Goal: Use online tool/utility: Utilize a website feature to perform a specific function

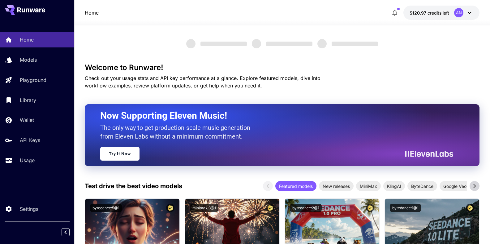
click at [30, 101] on p "Library" at bounding box center [28, 99] width 16 height 7
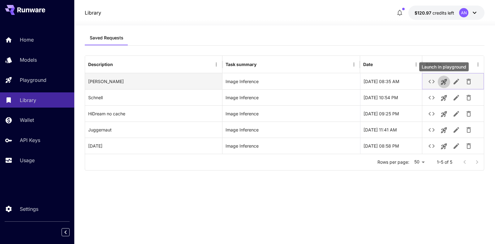
click at [442, 82] on icon "Launch in playground" at bounding box center [443, 81] width 7 height 7
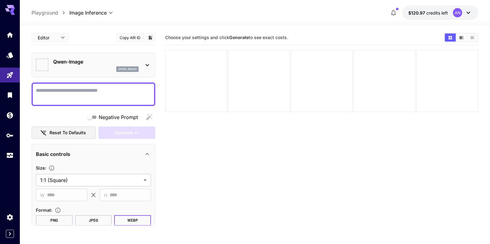
type input "**********"
click at [73, 93] on textarea "Negative Prompt" at bounding box center [93, 94] width 115 height 15
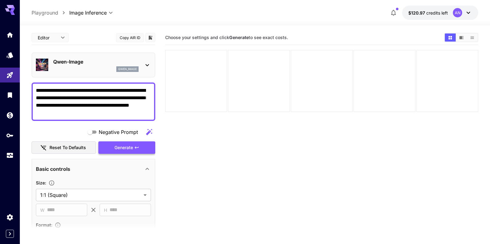
click at [114, 148] on span "Generate" at bounding box center [123, 148] width 19 height 8
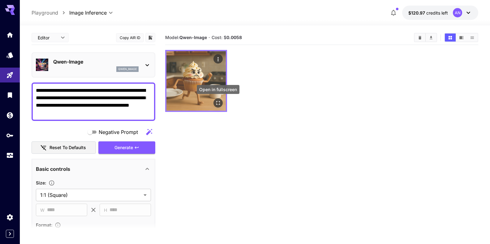
click at [216, 103] on icon "Open in fullscreen" at bounding box center [218, 103] width 6 height 6
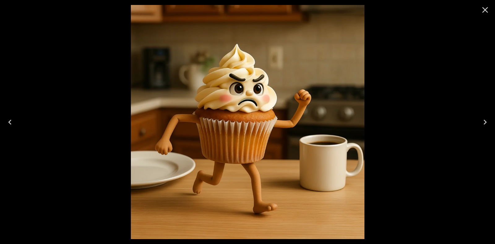
click at [480, 11] on icon "Close" at bounding box center [485, 10] width 10 height 10
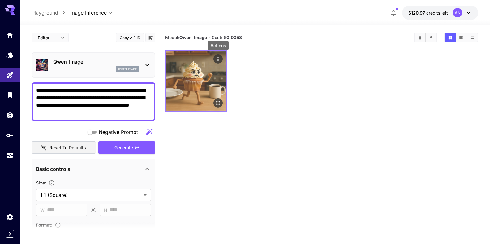
click at [217, 58] on icon "Actions" at bounding box center [218, 59] width 6 height 6
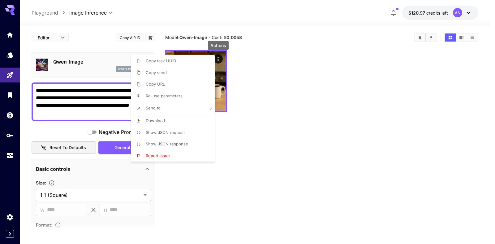
click at [158, 121] on span "Download" at bounding box center [155, 120] width 19 height 5
click at [74, 101] on div at bounding box center [247, 122] width 495 height 244
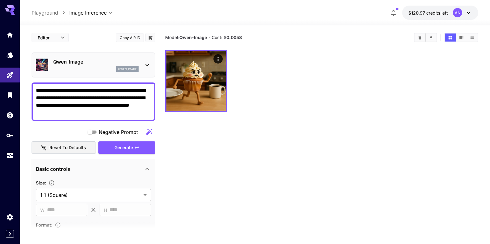
click at [93, 91] on textarea "**********" at bounding box center [91, 102] width 110 height 30
click at [111, 113] on textarea "**********" at bounding box center [91, 102] width 110 height 30
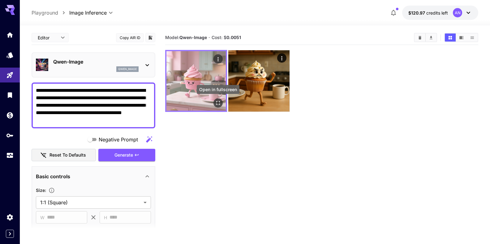
click at [218, 101] on icon "Open in fullscreen" at bounding box center [218, 103] width 6 height 6
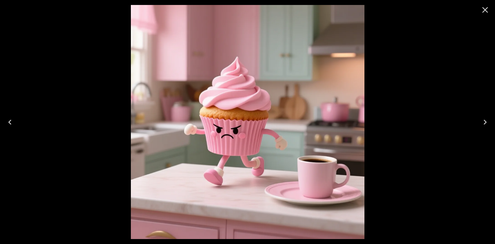
click at [484, 9] on icon "Close" at bounding box center [485, 10] width 6 height 6
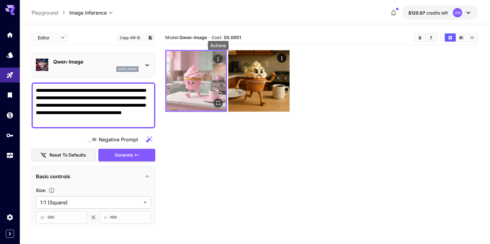
click at [215, 56] on icon "Actions" at bounding box center [218, 59] width 6 height 6
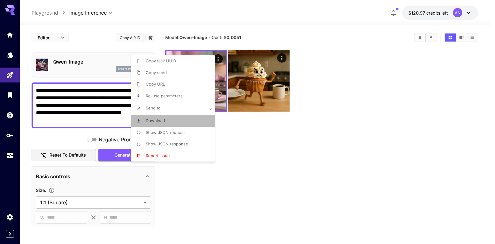
click at [160, 121] on span "Download" at bounding box center [155, 120] width 19 height 5
click at [244, 150] on div at bounding box center [247, 122] width 495 height 244
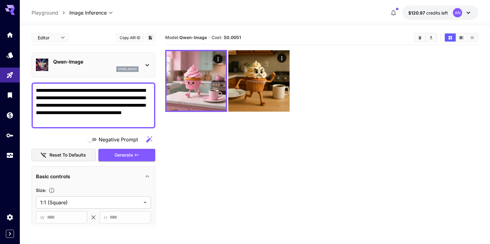
click at [134, 91] on textarea "**********" at bounding box center [91, 105] width 110 height 37
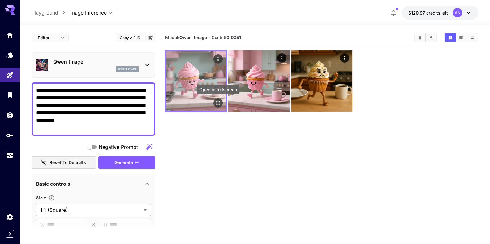
click at [219, 104] on icon "Open in fullscreen" at bounding box center [218, 103] width 6 height 6
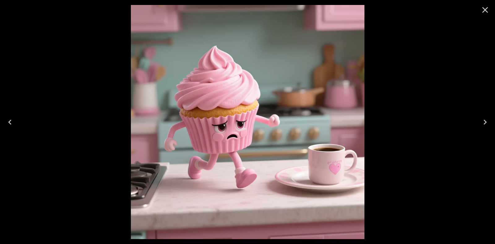
click at [483, 9] on icon "Close" at bounding box center [485, 10] width 10 height 10
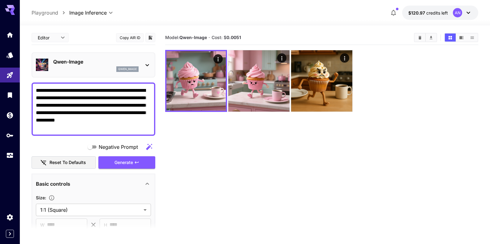
click at [119, 96] on textarea "**********" at bounding box center [91, 109] width 110 height 45
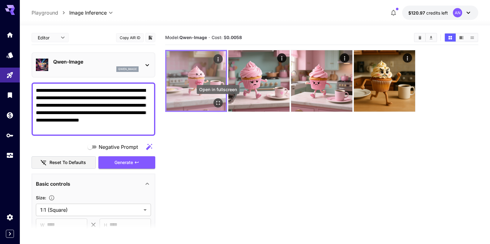
click at [217, 104] on icon "Open in fullscreen" at bounding box center [218, 103] width 4 height 4
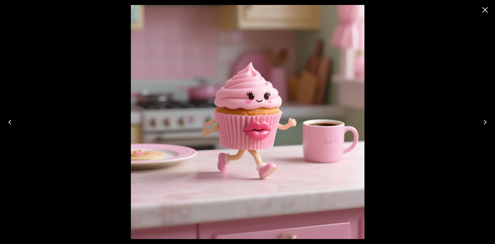
click at [482, 9] on icon "Close" at bounding box center [485, 10] width 10 height 10
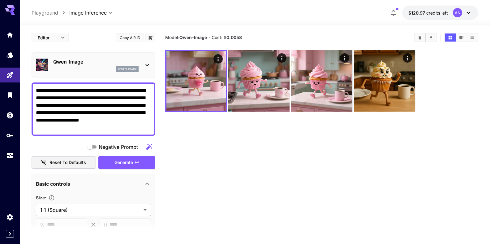
drag, startPoint x: 63, startPoint y: 98, endPoint x: 91, endPoint y: 97, distance: 28.5
click at [91, 97] on textarea "**********" at bounding box center [91, 109] width 110 height 45
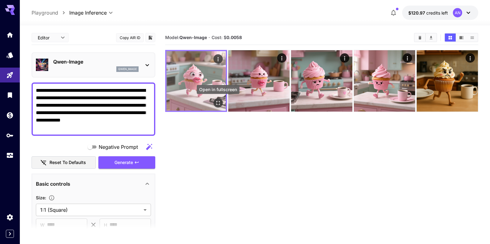
type textarea "**********"
click at [221, 101] on icon "Open in fullscreen" at bounding box center [218, 103] width 6 height 6
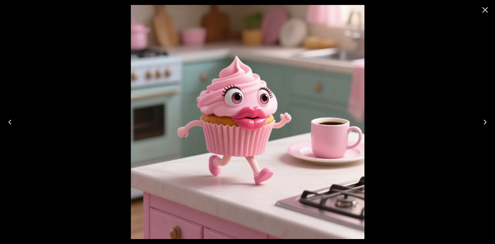
click at [482, 11] on icon "Close" at bounding box center [485, 10] width 10 height 10
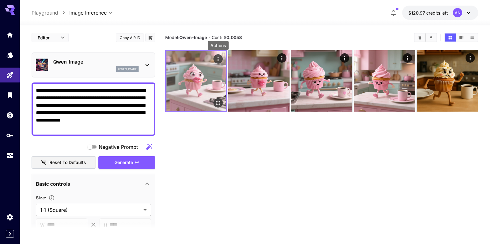
click at [221, 58] on button "Actions" at bounding box center [218, 58] width 9 height 9
click at [220, 58] on icon "Actions" at bounding box center [218, 59] width 6 height 6
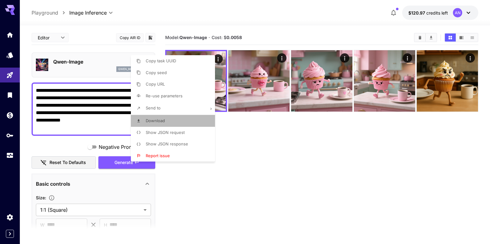
click at [161, 122] on span "Download" at bounding box center [155, 120] width 19 height 5
click at [75, 65] on div at bounding box center [247, 122] width 495 height 244
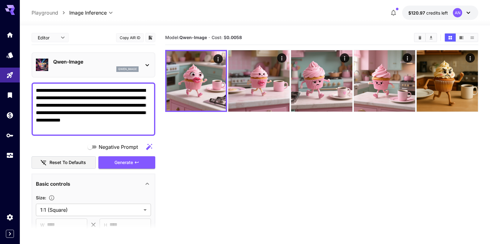
click at [79, 60] on p "Qwen-Image" at bounding box center [95, 61] width 85 height 7
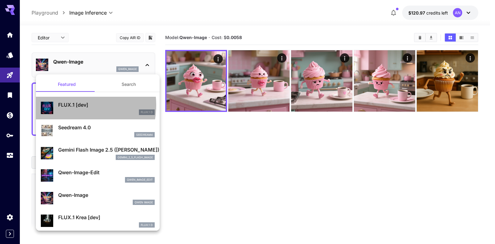
click at [70, 105] on p "FLUX.1 [dev]" at bounding box center [106, 104] width 97 height 7
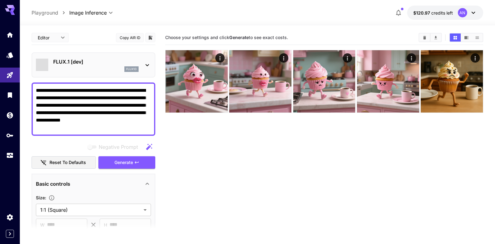
type input "**"
type input "***"
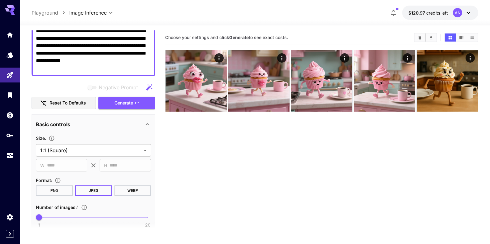
scroll to position [71, 0]
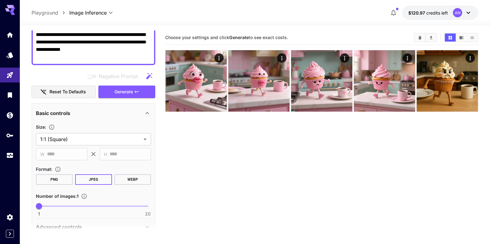
click at [126, 177] on button "WEBP" at bounding box center [132, 179] width 37 height 11
click at [118, 94] on span "Generate" at bounding box center [123, 92] width 19 height 8
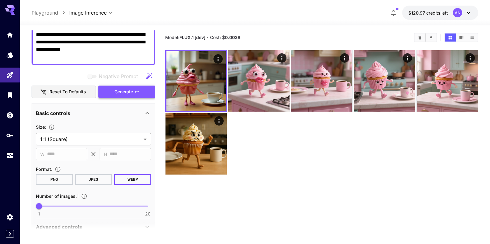
click at [116, 89] on span "Generate" at bounding box center [123, 92] width 19 height 8
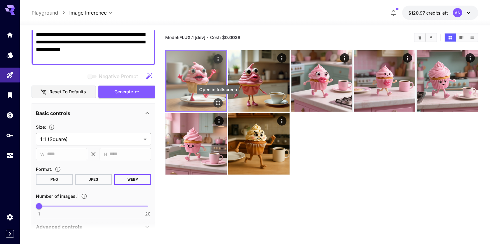
click at [222, 104] on button "Open in fullscreen" at bounding box center [218, 102] width 9 height 9
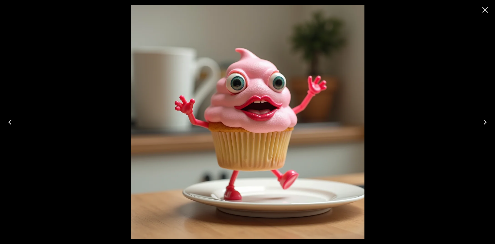
click at [485, 8] on icon "Close" at bounding box center [485, 10] width 10 height 10
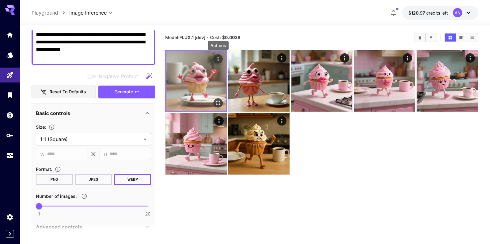
click at [216, 58] on icon "Actions" at bounding box center [218, 59] width 6 height 6
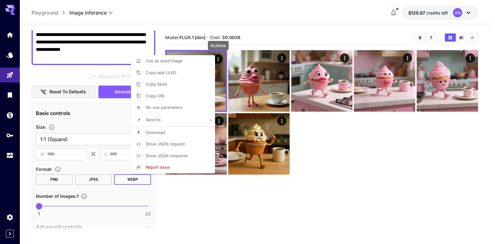
click at [153, 132] on span "Download" at bounding box center [155, 132] width 19 height 5
click at [349, 141] on div at bounding box center [247, 122] width 495 height 244
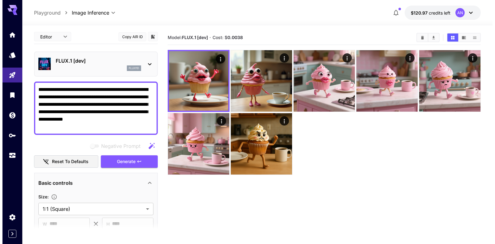
scroll to position [0, 0]
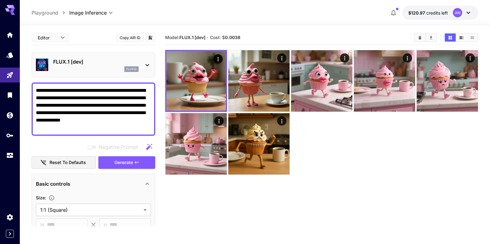
click at [80, 63] on p "FLUX.1 [dev]" at bounding box center [95, 61] width 85 height 7
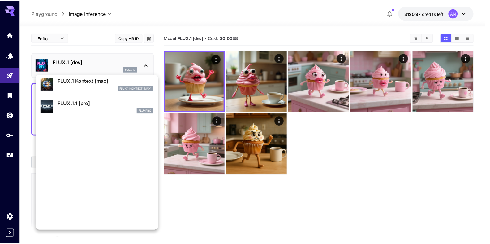
scroll to position [495, 0]
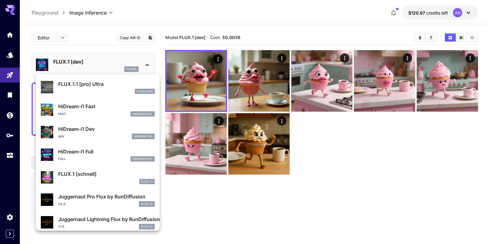
click at [93, 110] on div "HiDream-i1 Fast Fast HiDream Fast" at bounding box center [106, 109] width 97 height 14
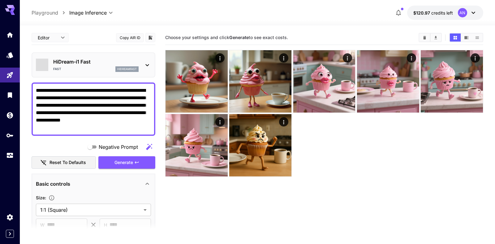
type input "**"
type input "*"
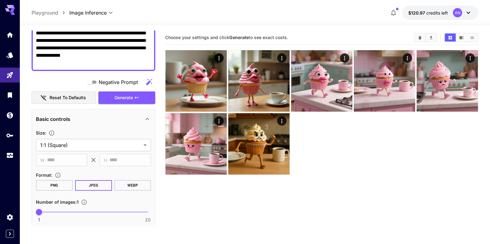
scroll to position [71, 0]
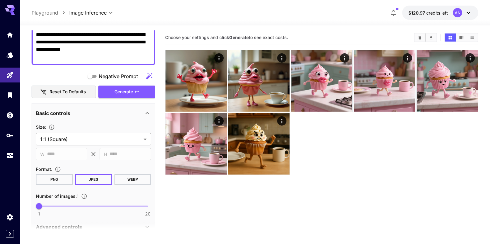
click at [124, 181] on button "WEBP" at bounding box center [132, 179] width 37 height 11
click at [125, 95] on span "Generate" at bounding box center [123, 92] width 19 height 8
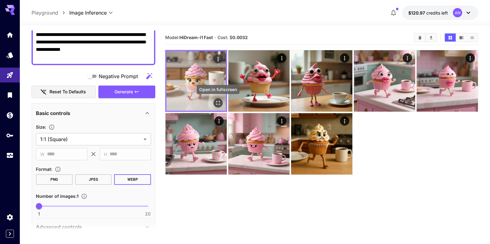
click at [219, 103] on icon "Open in fullscreen" at bounding box center [218, 103] width 6 height 6
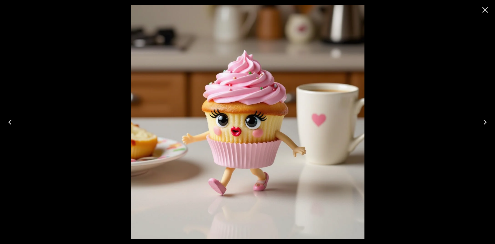
click at [490, 7] on icon "Close" at bounding box center [485, 10] width 10 height 10
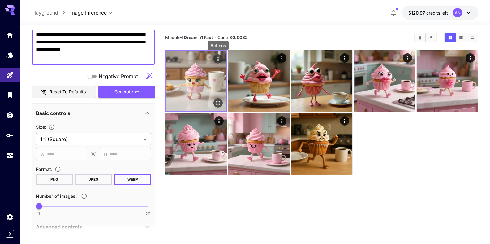
click at [217, 58] on icon "Actions" at bounding box center [218, 59] width 6 height 6
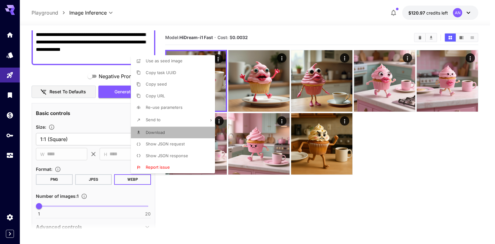
click at [159, 132] on span "Download" at bounding box center [155, 132] width 19 height 5
click at [417, 37] on div at bounding box center [247, 122] width 495 height 244
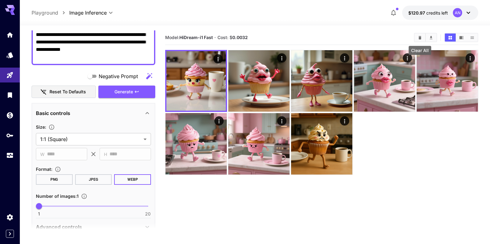
click at [419, 37] on icon "Clear All" at bounding box center [420, 37] width 3 height 3
